Goal: Transaction & Acquisition: Purchase product/service

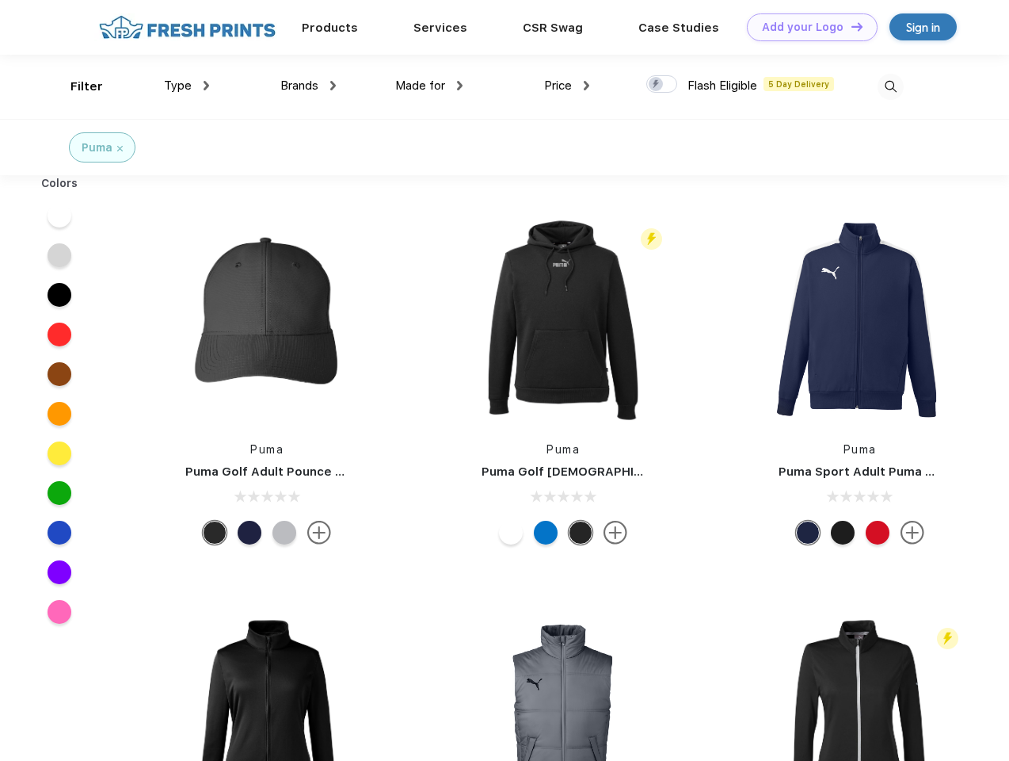
click at [807, 27] on link "Add your Logo Design Tool" at bounding box center [812, 27] width 131 height 28
click at [0, 0] on div "Design Tool" at bounding box center [0, 0] width 0 height 0
click at [850, 26] on link "Add your Logo Design Tool" at bounding box center [812, 27] width 131 height 28
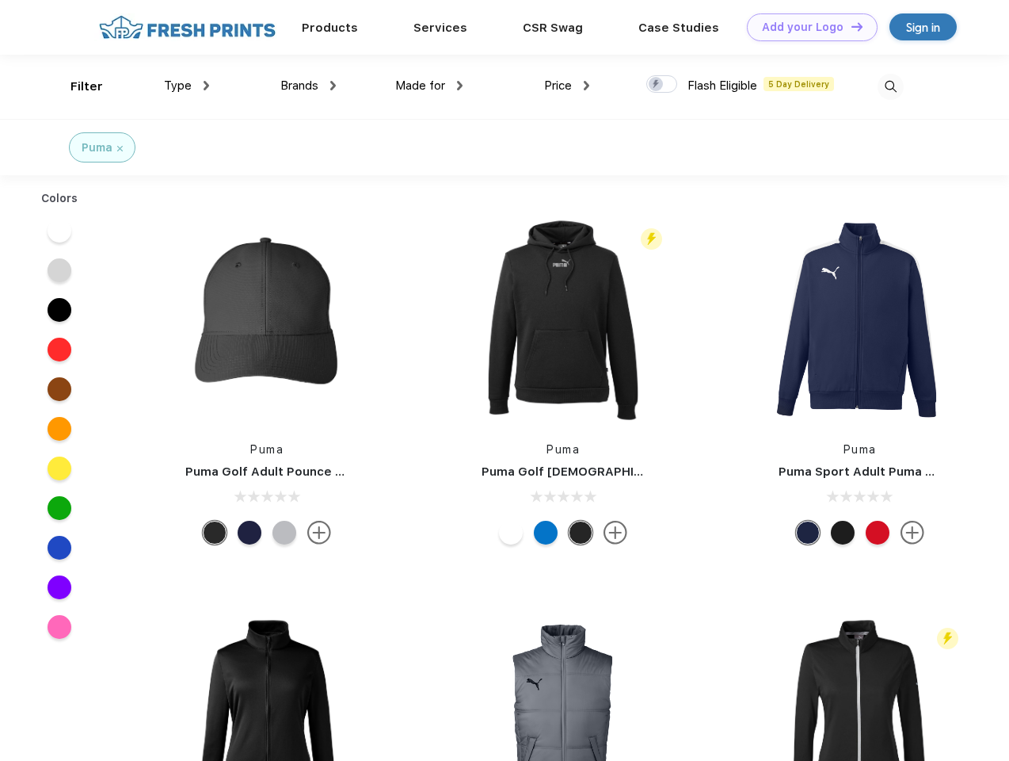
click at [76, 86] on div "Filter" at bounding box center [87, 87] width 32 height 18
click at [187, 86] on span "Type" at bounding box center [178, 85] width 28 height 14
click at [308, 86] on span "Brands" at bounding box center [299, 85] width 38 height 14
click at [429, 86] on span "Made for" at bounding box center [420, 85] width 50 height 14
click at [567, 86] on span "Price" at bounding box center [558, 85] width 28 height 14
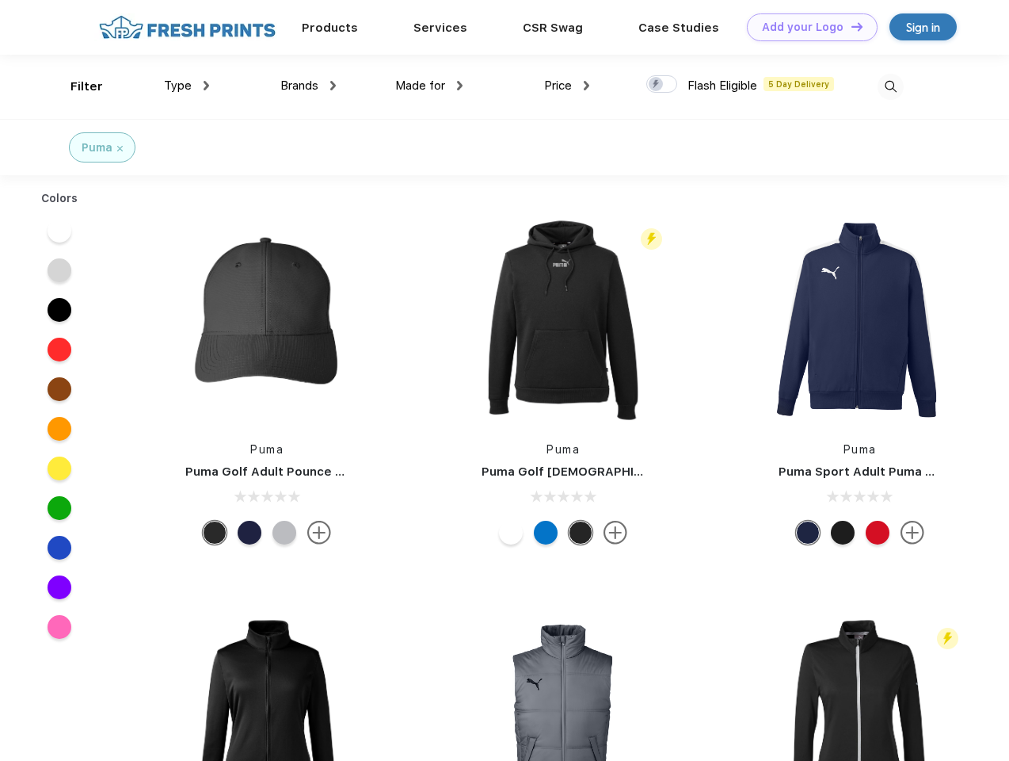
click at [662, 85] on div at bounding box center [662, 83] width 31 height 17
click at [657, 85] on input "checkbox" at bounding box center [652, 79] width 10 height 10
click at [891, 86] on img at bounding box center [891, 87] width 26 height 26
